Goal: Navigation & Orientation: Understand site structure

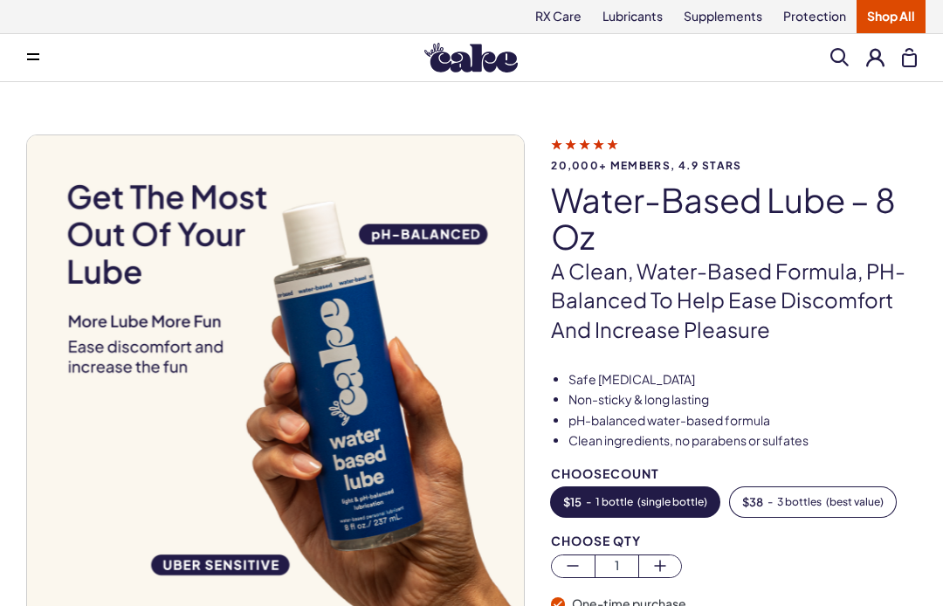
click at [43, 65] on button at bounding box center [33, 57] width 35 height 35
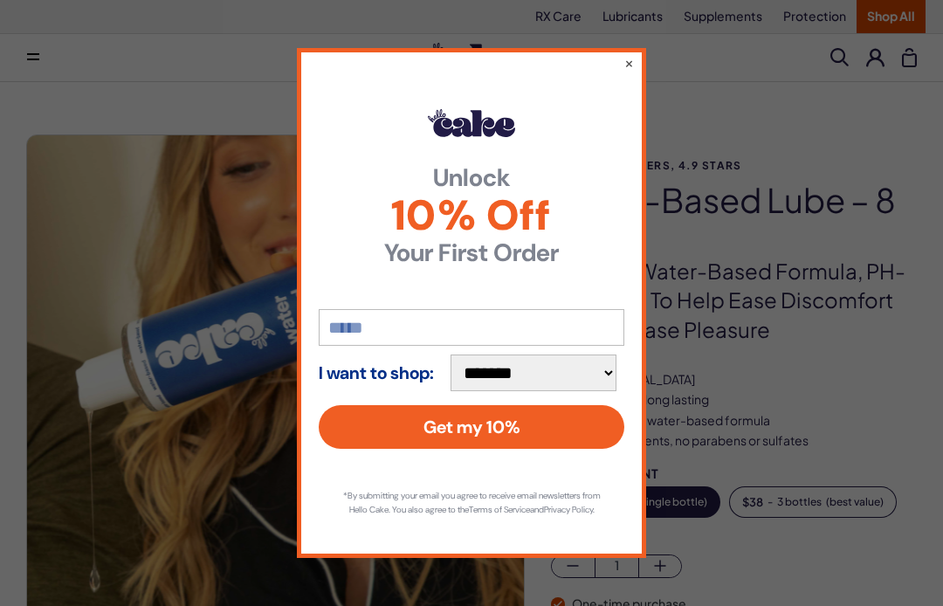
click at [623, 73] on div "**********" at bounding box center [471, 303] width 349 height 510
click at [633, 54] on button "×" at bounding box center [629, 62] width 10 height 17
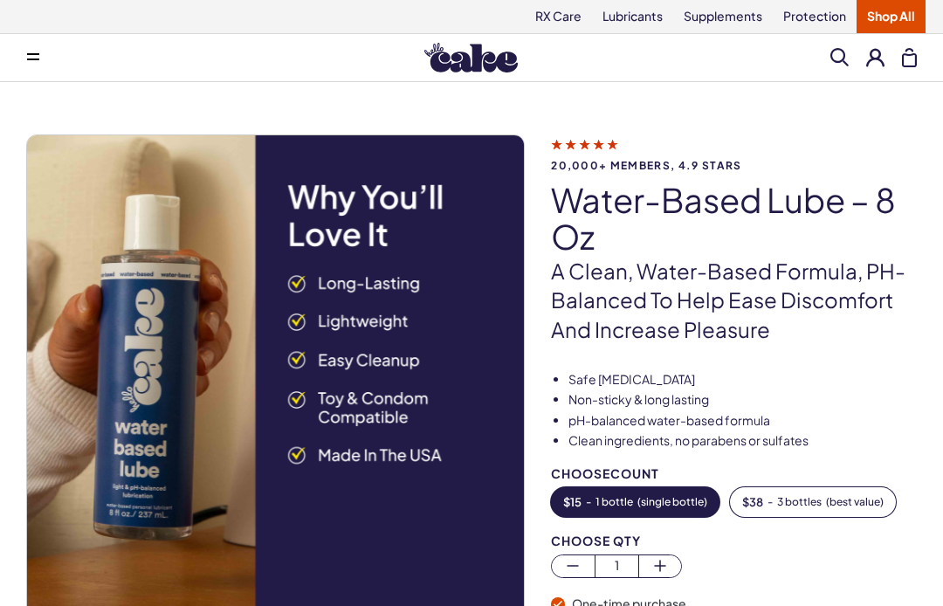
click at [36, 65] on button at bounding box center [33, 57] width 35 height 35
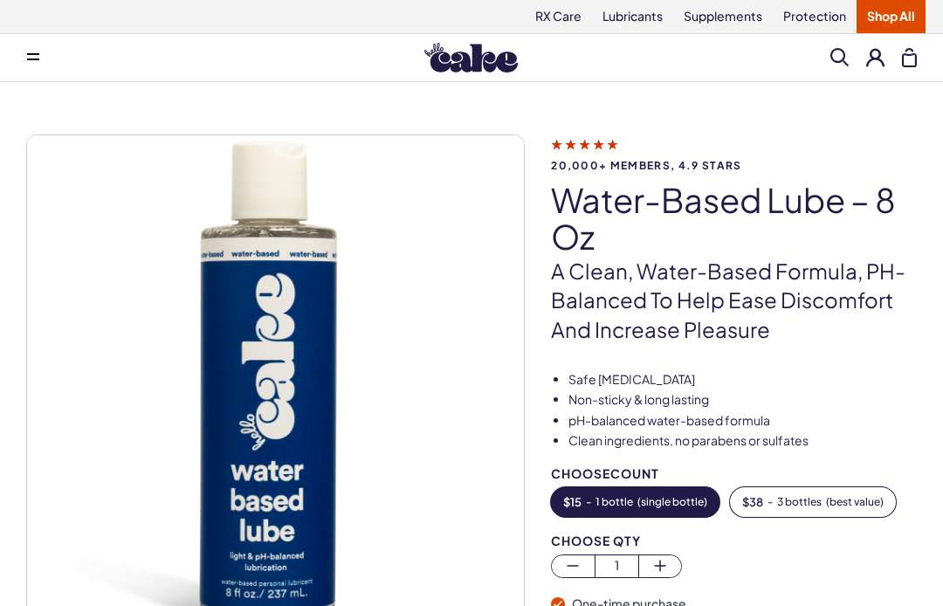
click at [649, 17] on link "Lubricants" at bounding box center [632, 16] width 81 height 33
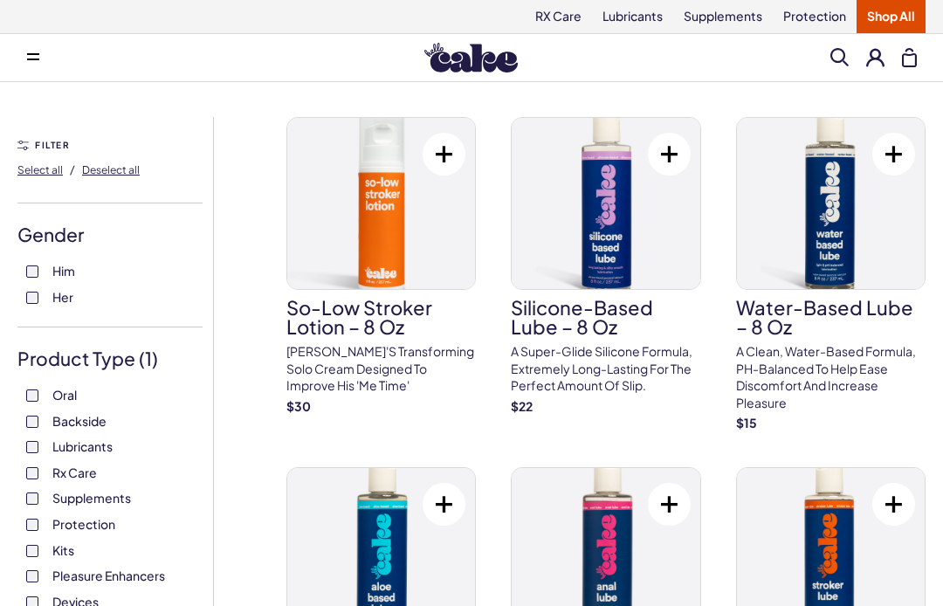
click at [824, 10] on link "Protection" at bounding box center [815, 16] width 84 height 33
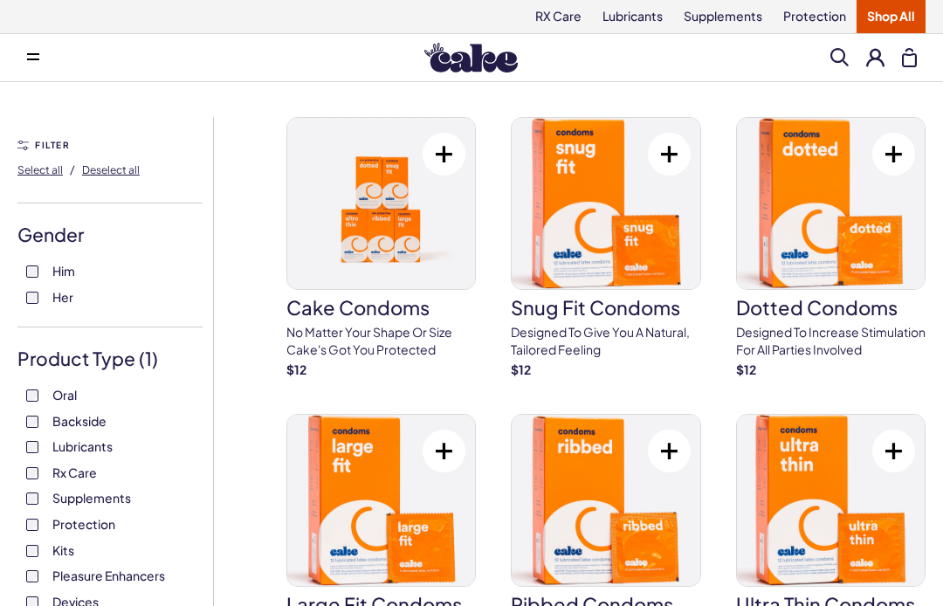
click at [553, 17] on link "RX Care" at bounding box center [558, 16] width 67 height 33
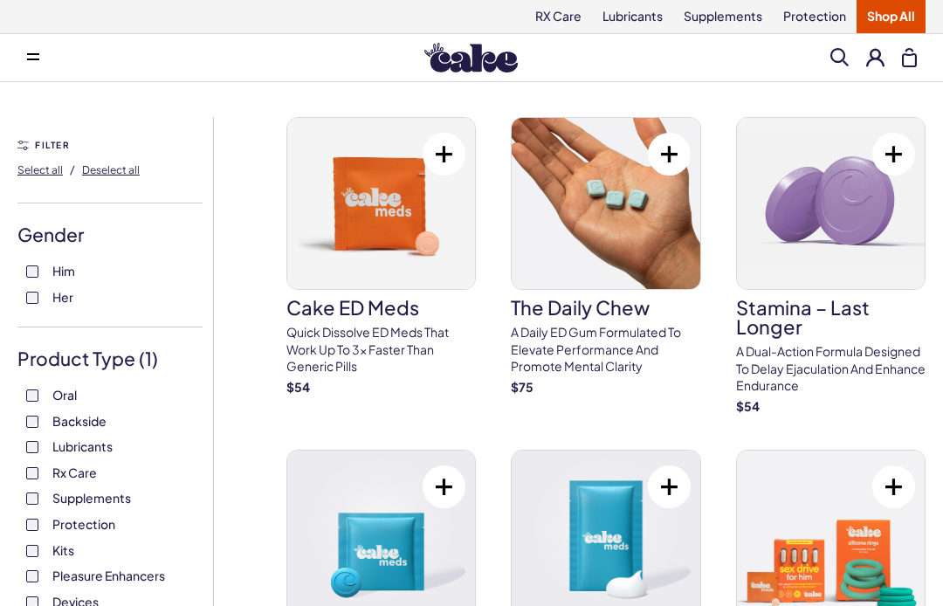
click at [736, 3] on link "Supplements" at bounding box center [723, 16] width 100 height 33
